Goal: Task Accomplishment & Management: Complete application form

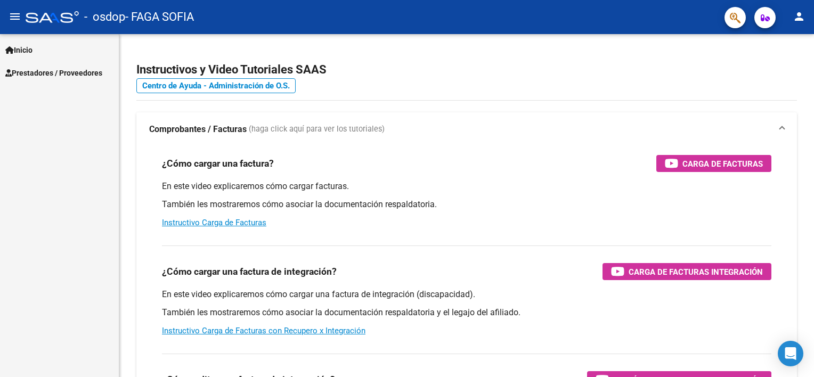
click at [97, 75] on span "Prestadores / Proveedores" at bounding box center [53, 73] width 97 height 12
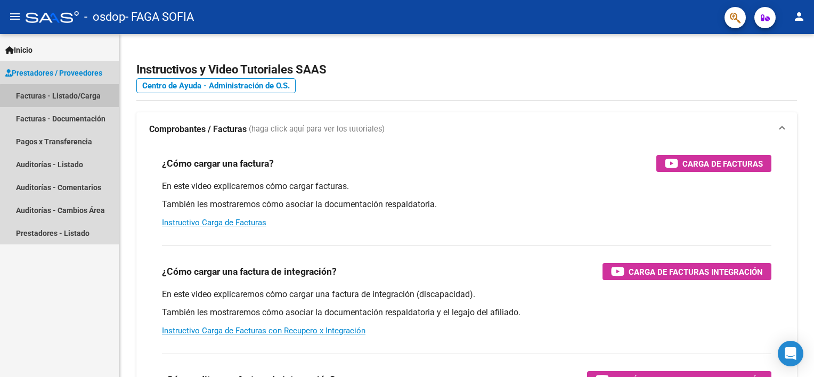
click at [87, 98] on link "Facturas - Listado/Carga" at bounding box center [59, 95] width 119 height 23
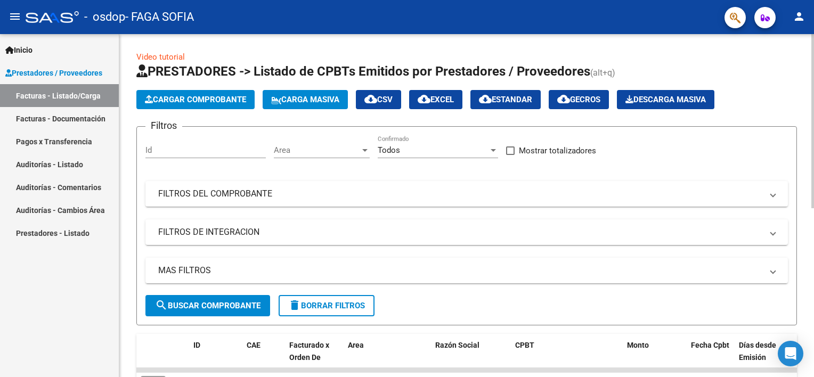
click at [181, 101] on span "Cargar Comprobante" at bounding box center [195, 100] width 101 height 10
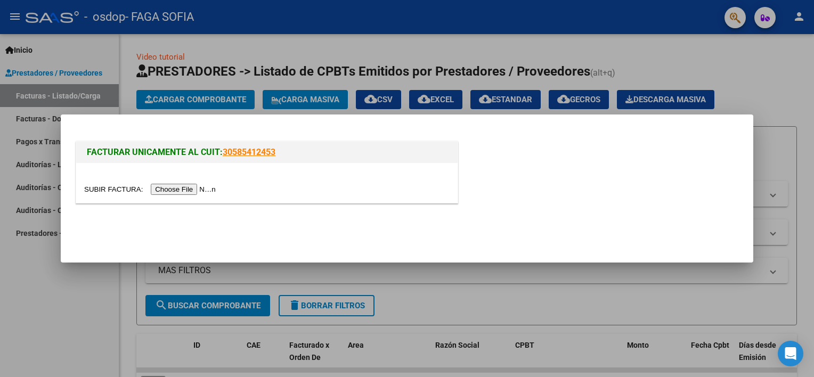
click at [177, 188] on input "file" at bounding box center [151, 189] width 135 height 11
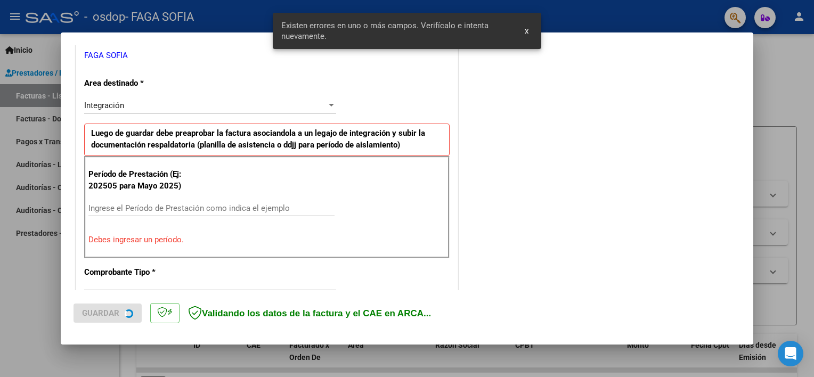
scroll to position [227, 0]
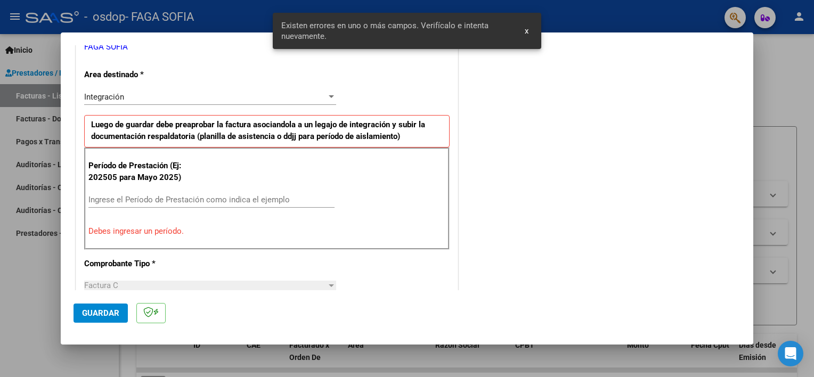
click at [127, 192] on div "Ingrese el Período de Prestación como indica el ejemplo" at bounding box center [211, 200] width 246 height 16
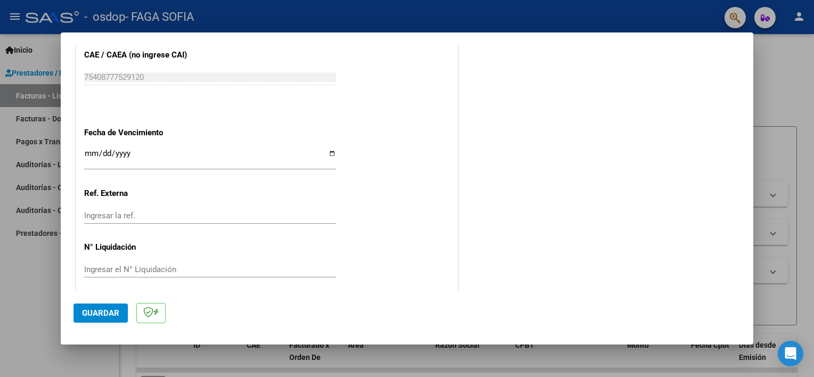
scroll to position [691, 0]
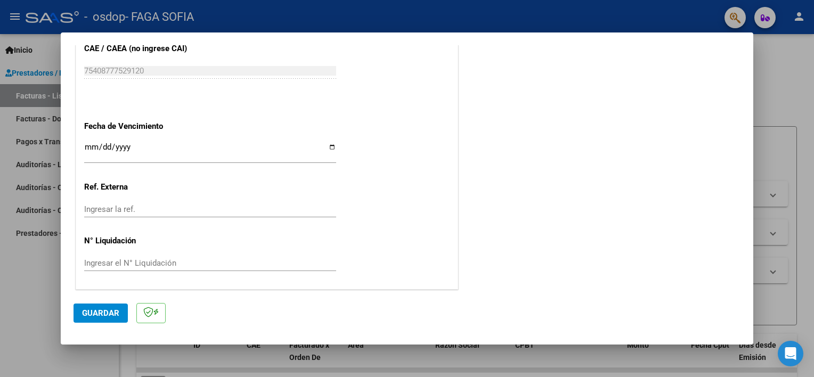
type input "202509"
click at [332, 145] on input "Ingresar la fecha" at bounding box center [210, 151] width 252 height 17
type input "[DATE]"
click at [100, 308] on span "Guardar" at bounding box center [100, 313] width 37 height 10
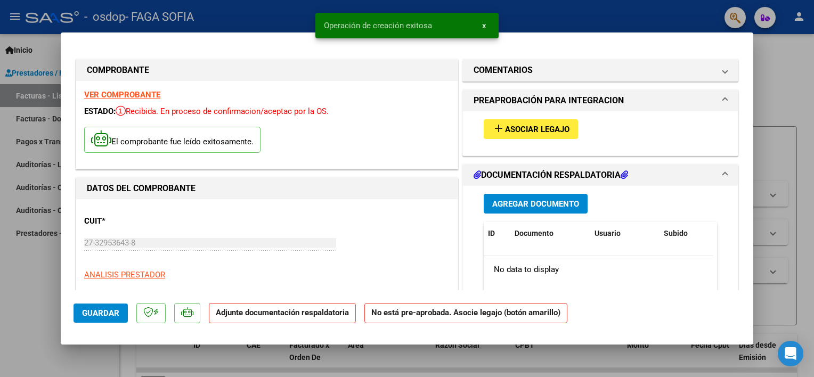
click at [506, 125] on span "Asociar Legajo" at bounding box center [537, 130] width 64 height 10
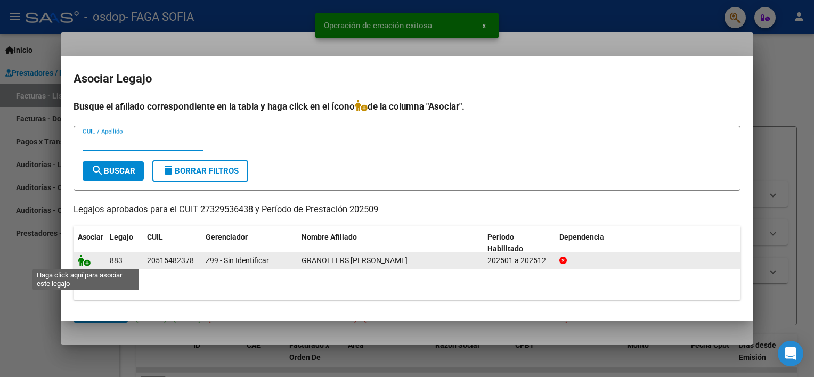
click at [82, 261] on icon at bounding box center [84, 261] width 13 height 12
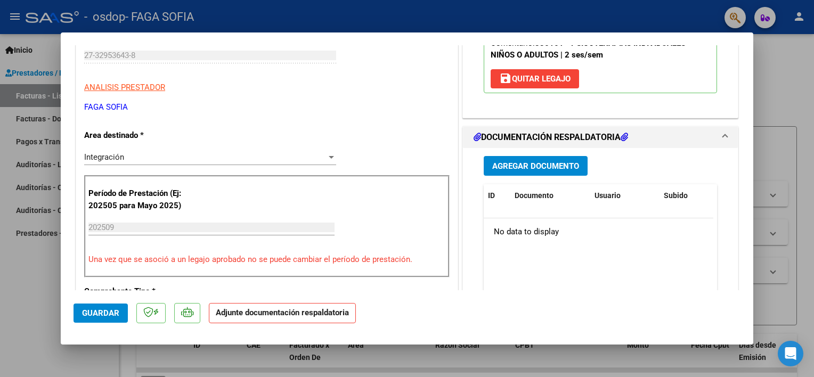
scroll to position [213, 0]
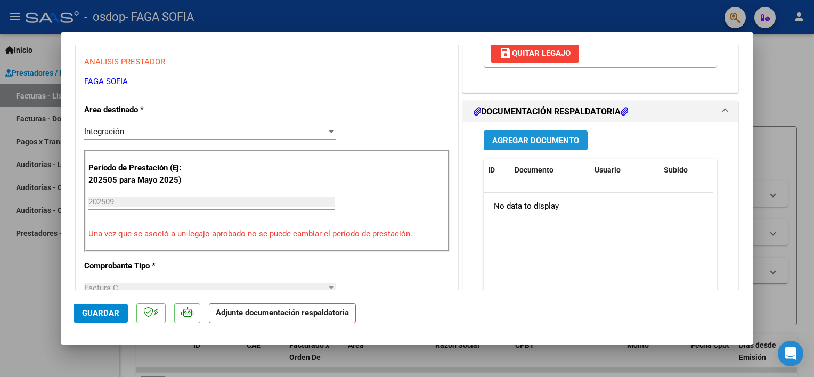
click at [505, 144] on span "Agregar Documento" at bounding box center [535, 141] width 87 height 10
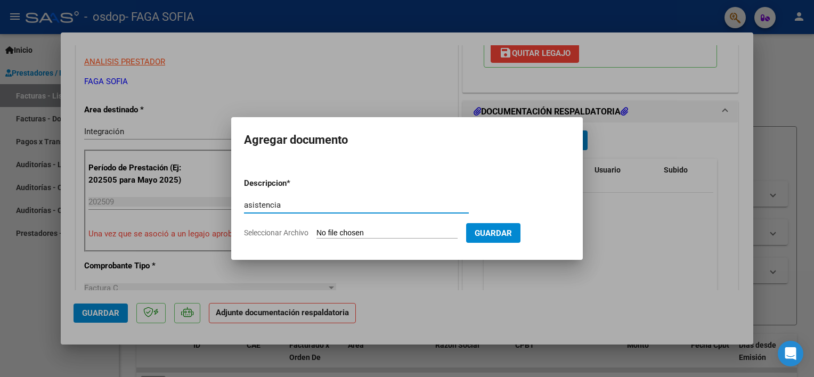
type input "asistencia"
click at [328, 232] on input "Seleccionar Archivo" at bounding box center [386, 234] width 141 height 10
type input "C:\fakepath\GRANOLLERS - SEPT.pdf"
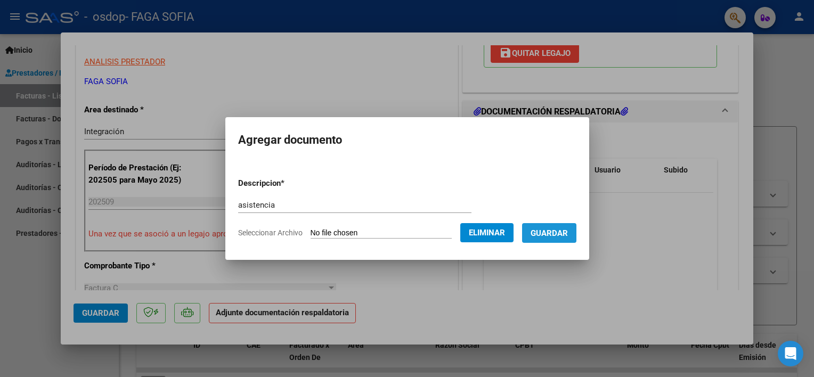
click at [554, 226] on button "Guardar" at bounding box center [549, 233] width 54 height 20
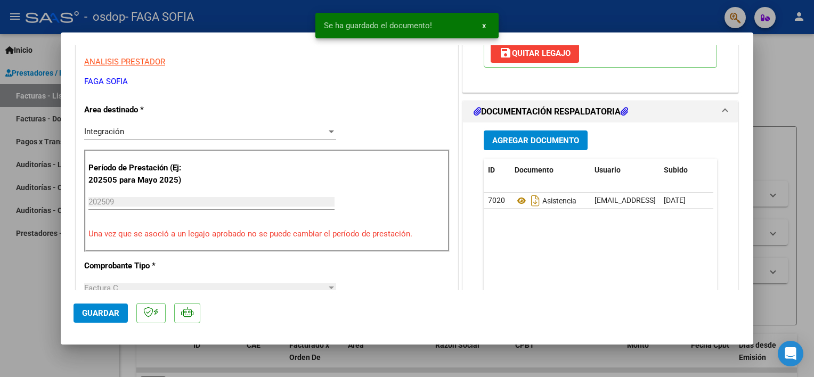
click at [493, 361] on div at bounding box center [407, 188] width 814 height 377
type input "$ 0,00"
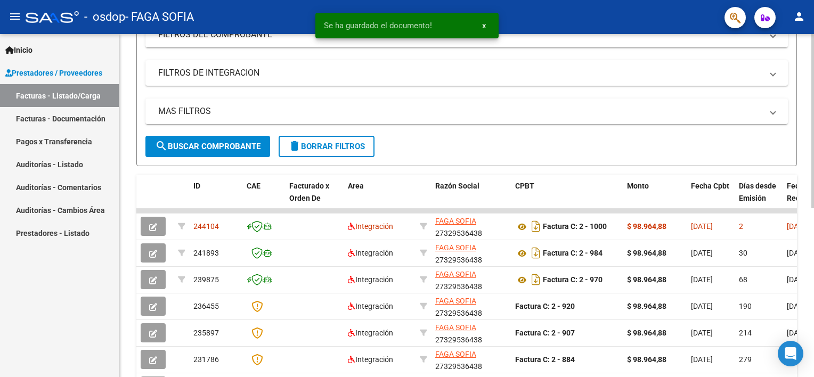
scroll to position [160, 0]
